Goal: Task Accomplishment & Management: Manage account settings

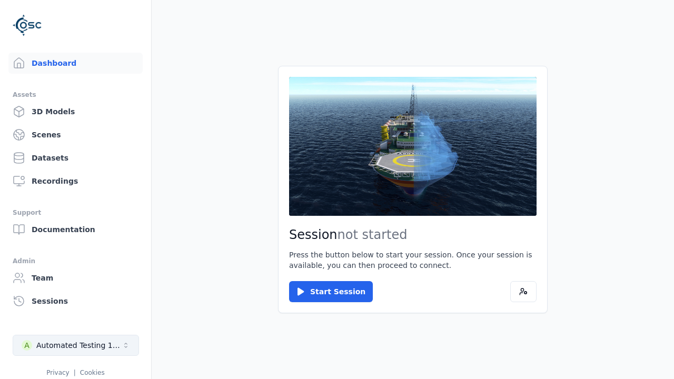
click at [76, 345] on div "Automated Testing 1 - Playwright" at bounding box center [78, 345] width 85 height 11
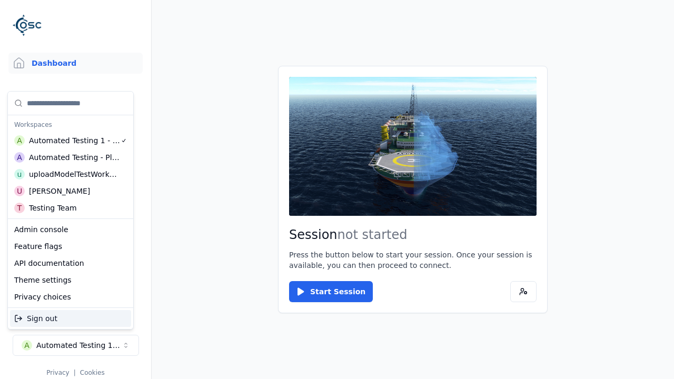
click at [71, 157] on div "Automated Testing - Playwright" at bounding box center [74, 157] width 91 height 11
click at [337, 189] on html "Support Dashboard Assets 3D Models Scenes Datasets Recordings Support Documenta…" at bounding box center [337, 189] width 674 height 379
click at [75, 135] on link "Scenes" at bounding box center [75, 134] width 134 height 21
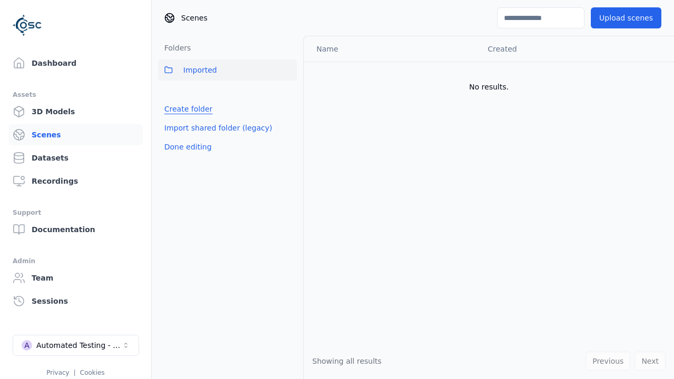
click at [188, 109] on link "Create folder" at bounding box center [188, 109] width 48 height 11
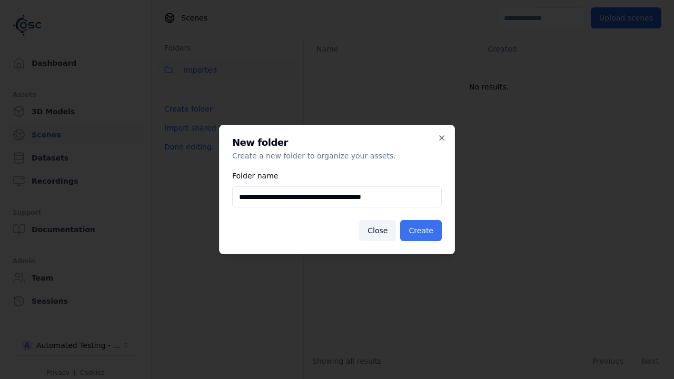
type input "**********"
click at [420, 230] on button "Create" at bounding box center [421, 230] width 42 height 21
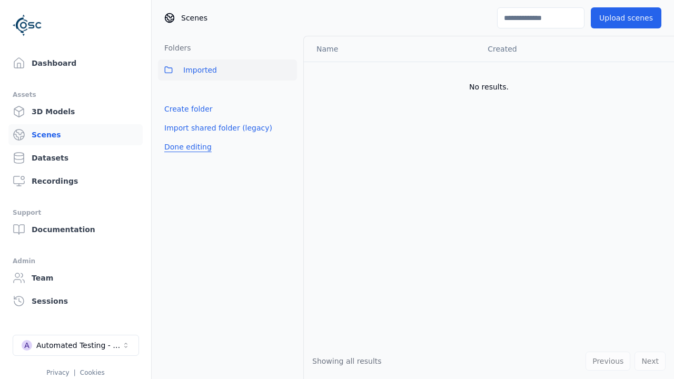
click at [187, 156] on button "Done editing" at bounding box center [188, 146] width 60 height 19
click at [178, 137] on button "Done editing" at bounding box center [188, 146] width 60 height 19
click at [288, 93] on html "Support Dashboard Assets 3D Models Scenes Datasets Recordings Support Documenta…" at bounding box center [337, 189] width 674 height 379
